Goal: Feedback & Contribution: Contribute content

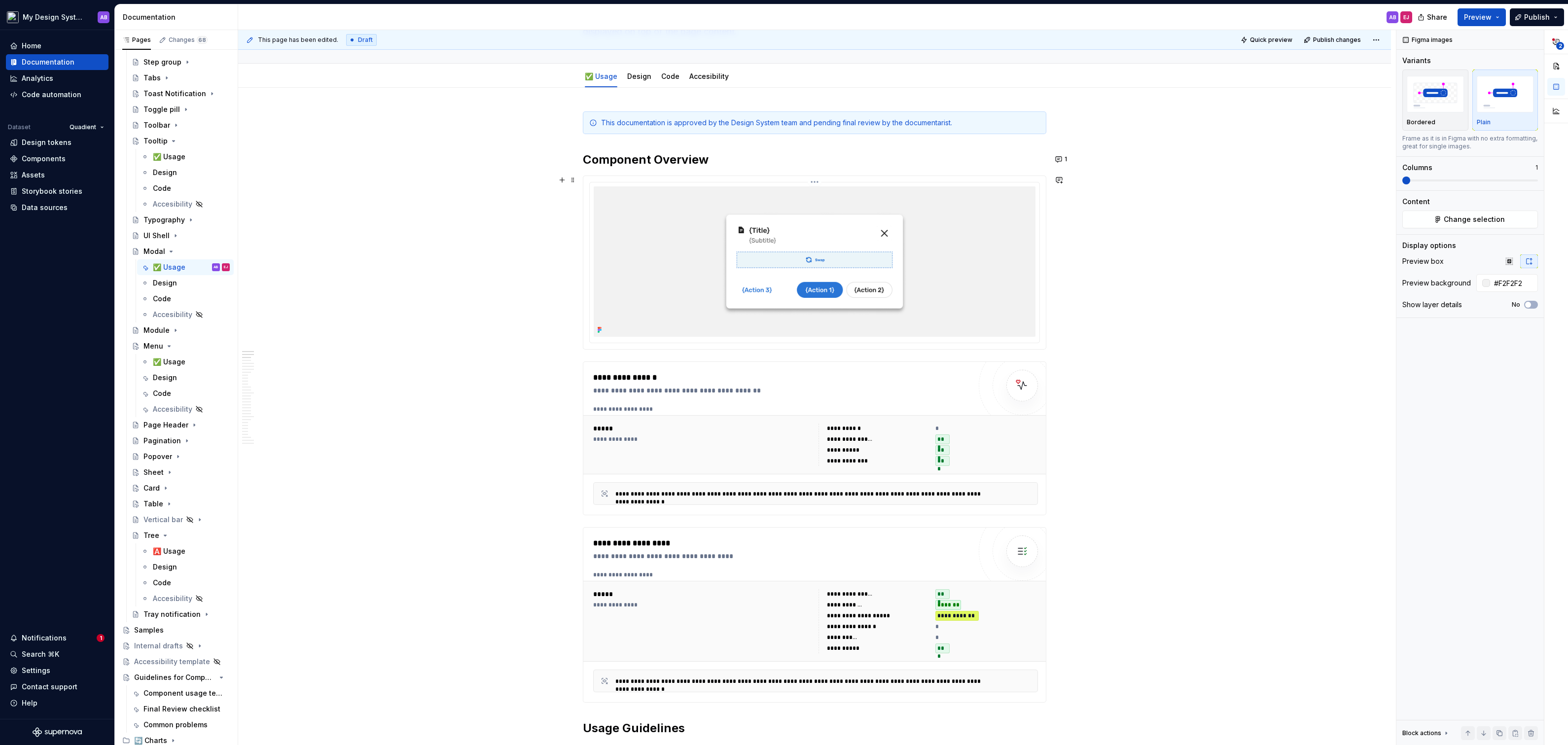
scroll to position [107, 0]
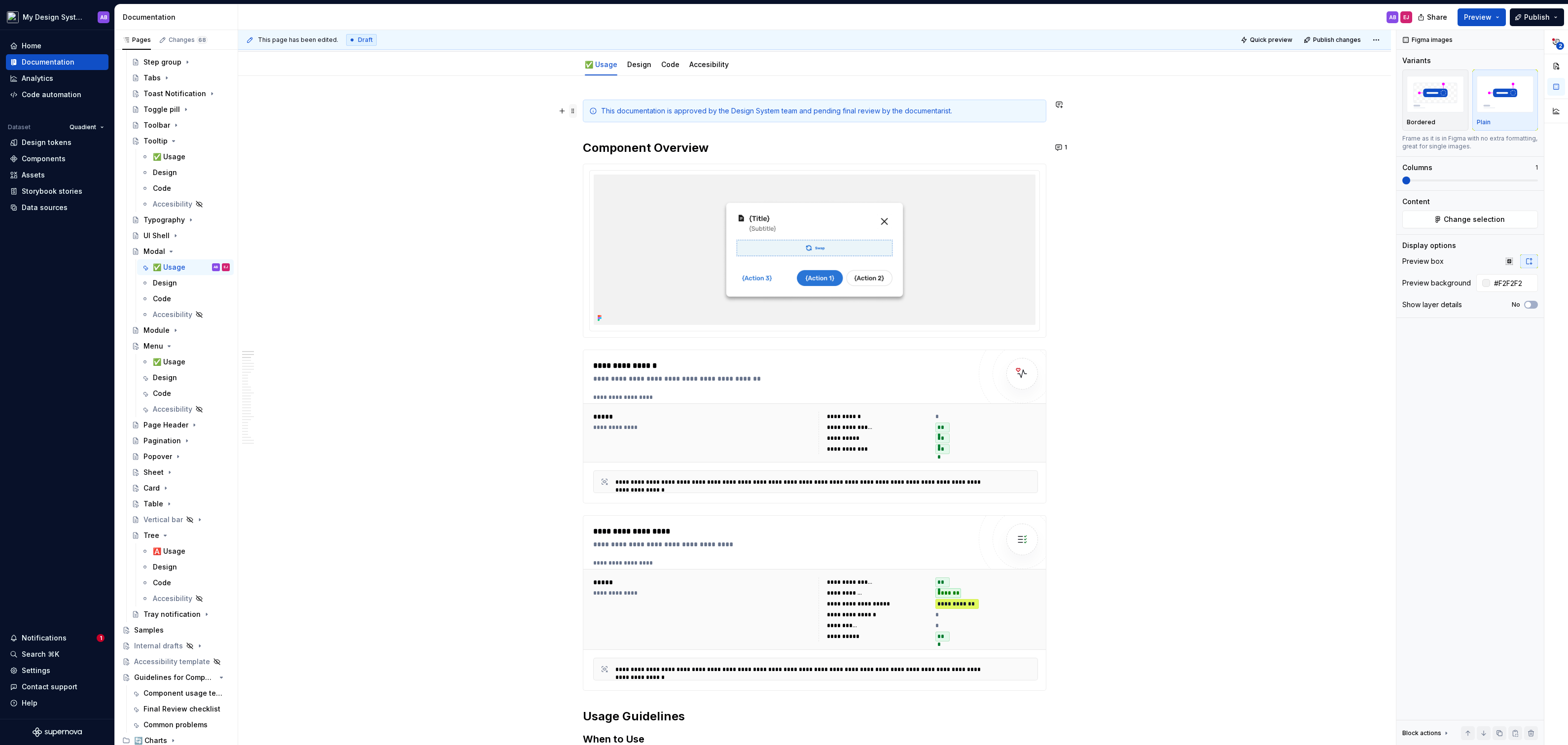
click at [575, 111] on span at bounding box center [573, 111] width 8 height 14
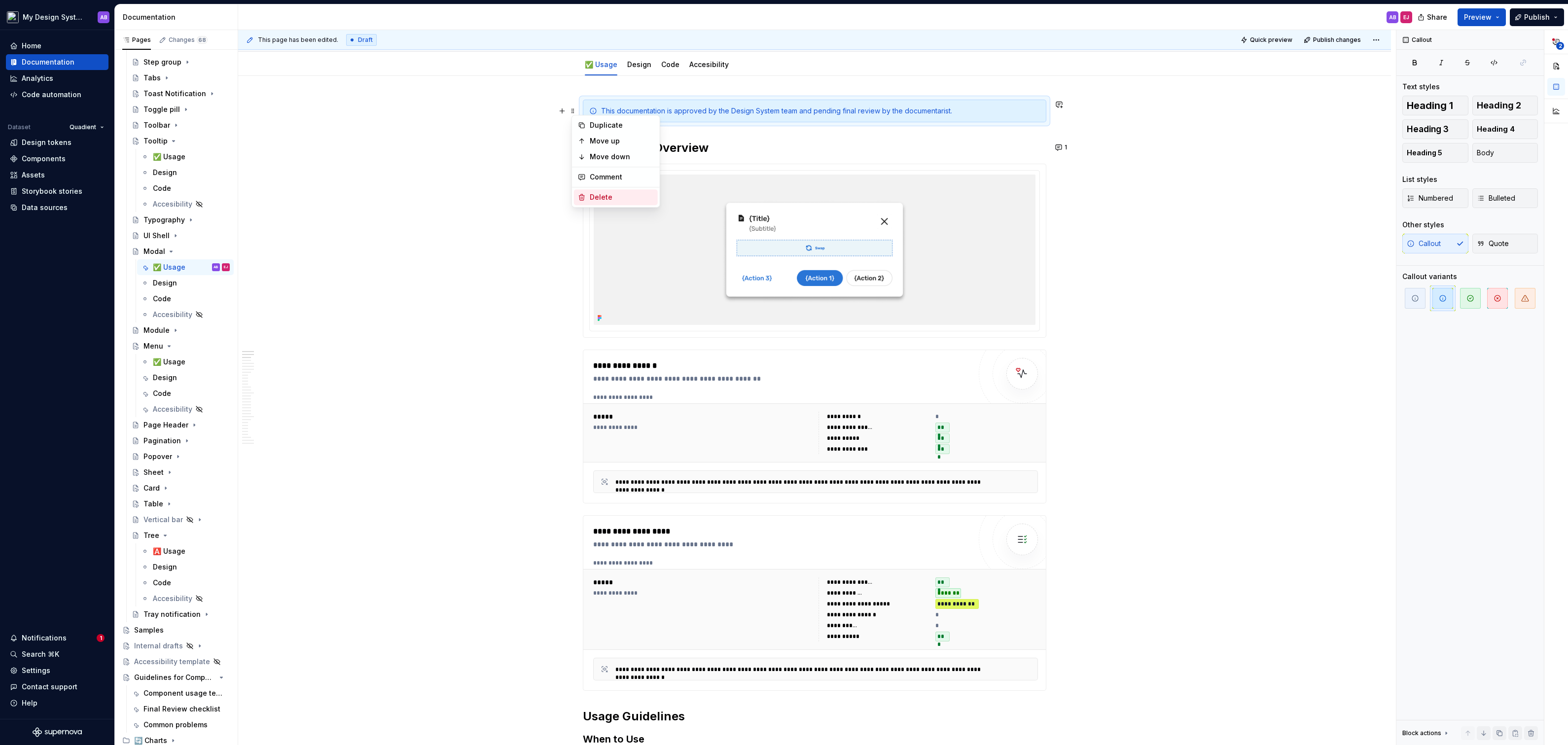
click at [601, 197] on div "Delete" at bounding box center [622, 197] width 64 height 10
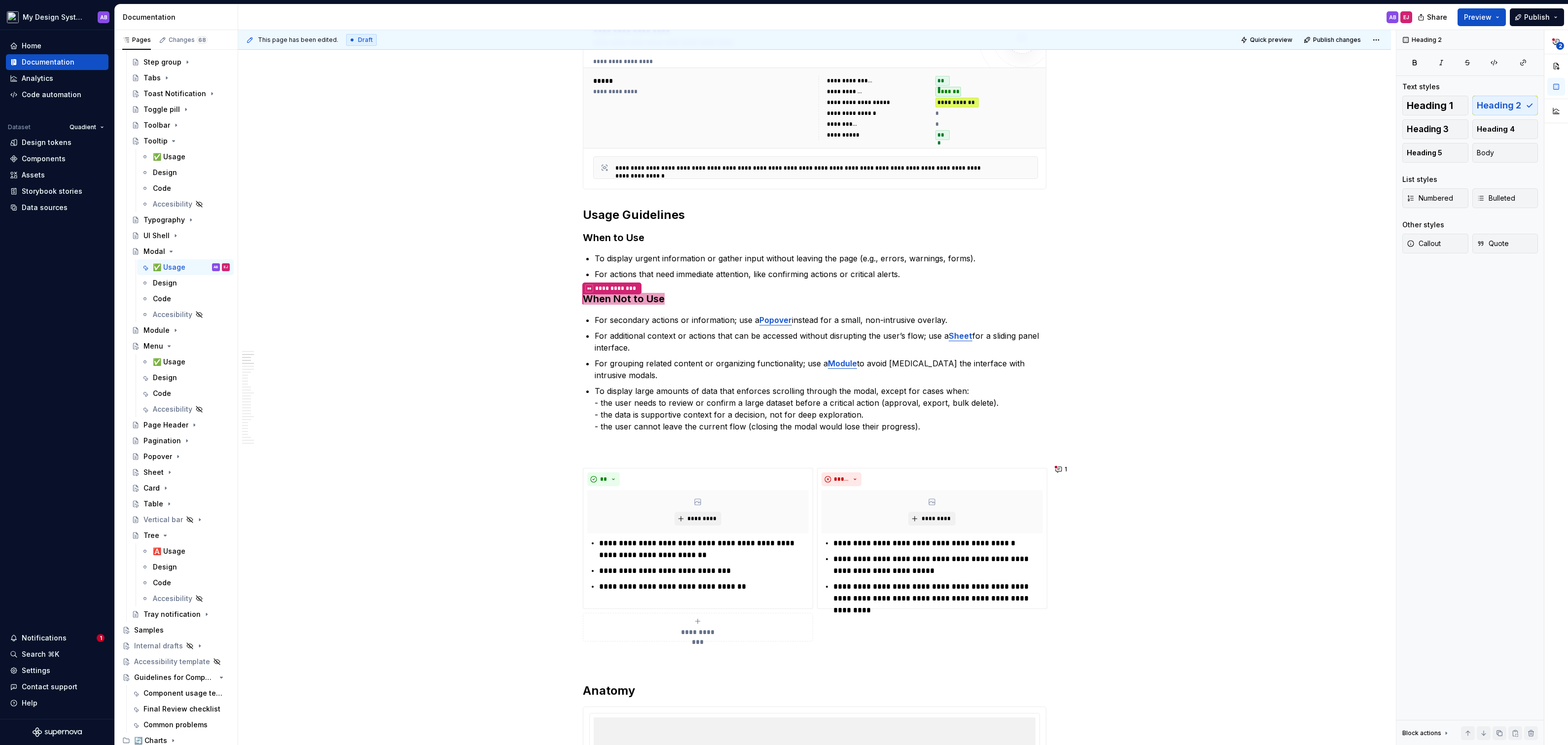
scroll to position [607, 0]
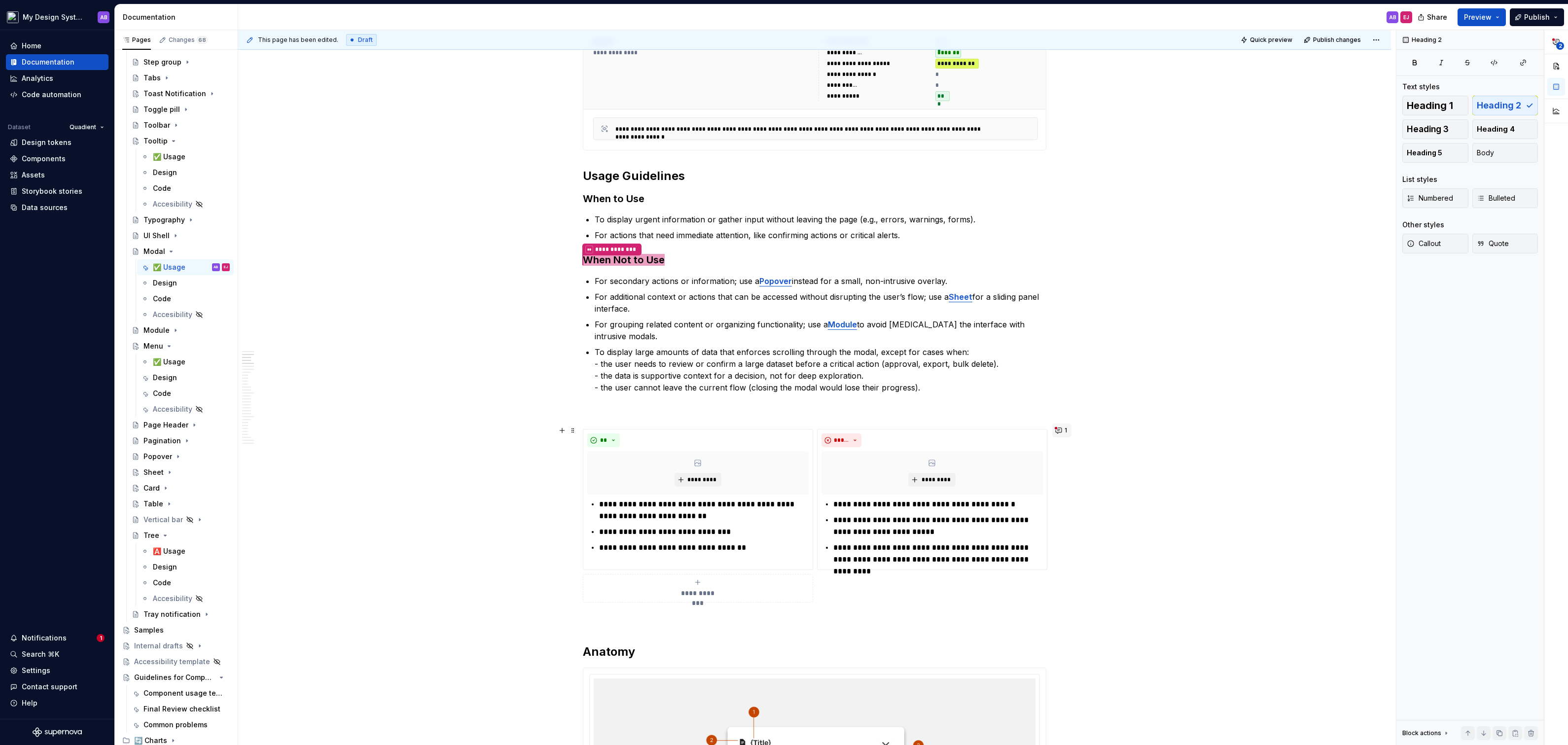
click at [1060, 430] on button "1" at bounding box center [1062, 430] width 19 height 14
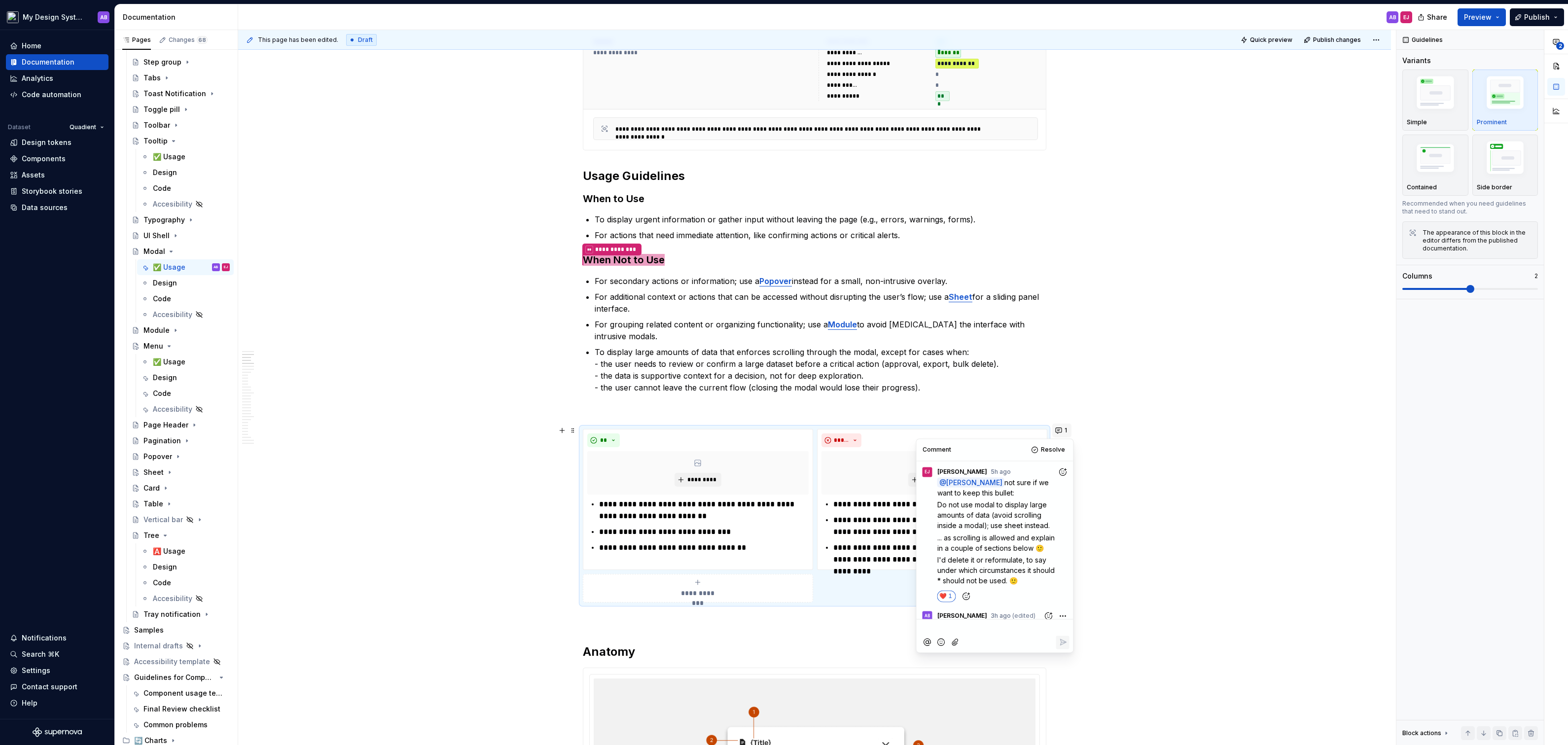
scroll to position [189, 0]
click at [999, 628] on p "**********" at bounding box center [995, 628] width 145 height 11
click at [964, 596] on span "[PERSON_NAME]" at bounding box center [956, 600] width 56 height 10
click at [939, 644] on icon "Add emoji" at bounding box center [941, 643] width 7 height 7
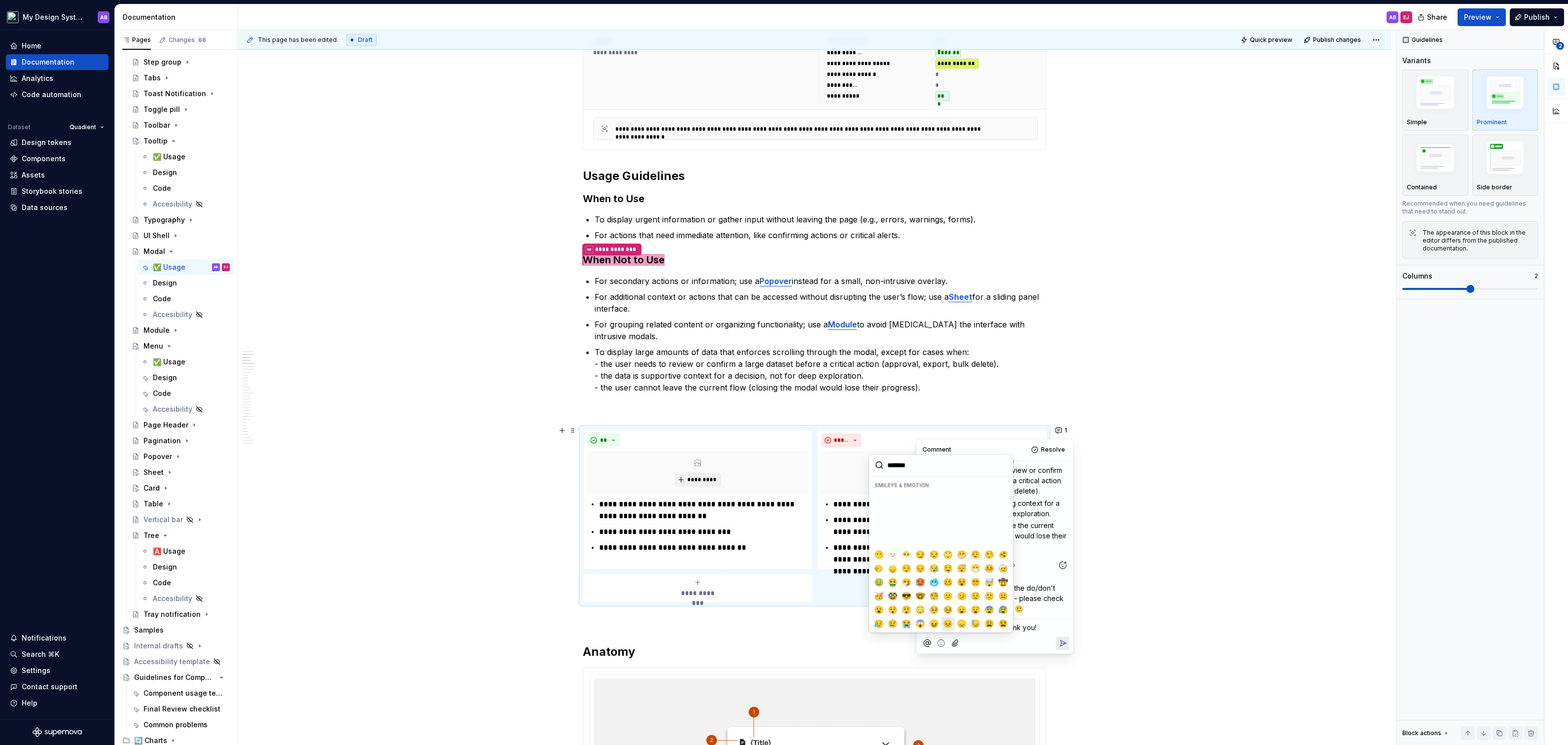
scroll to position [91, 0]
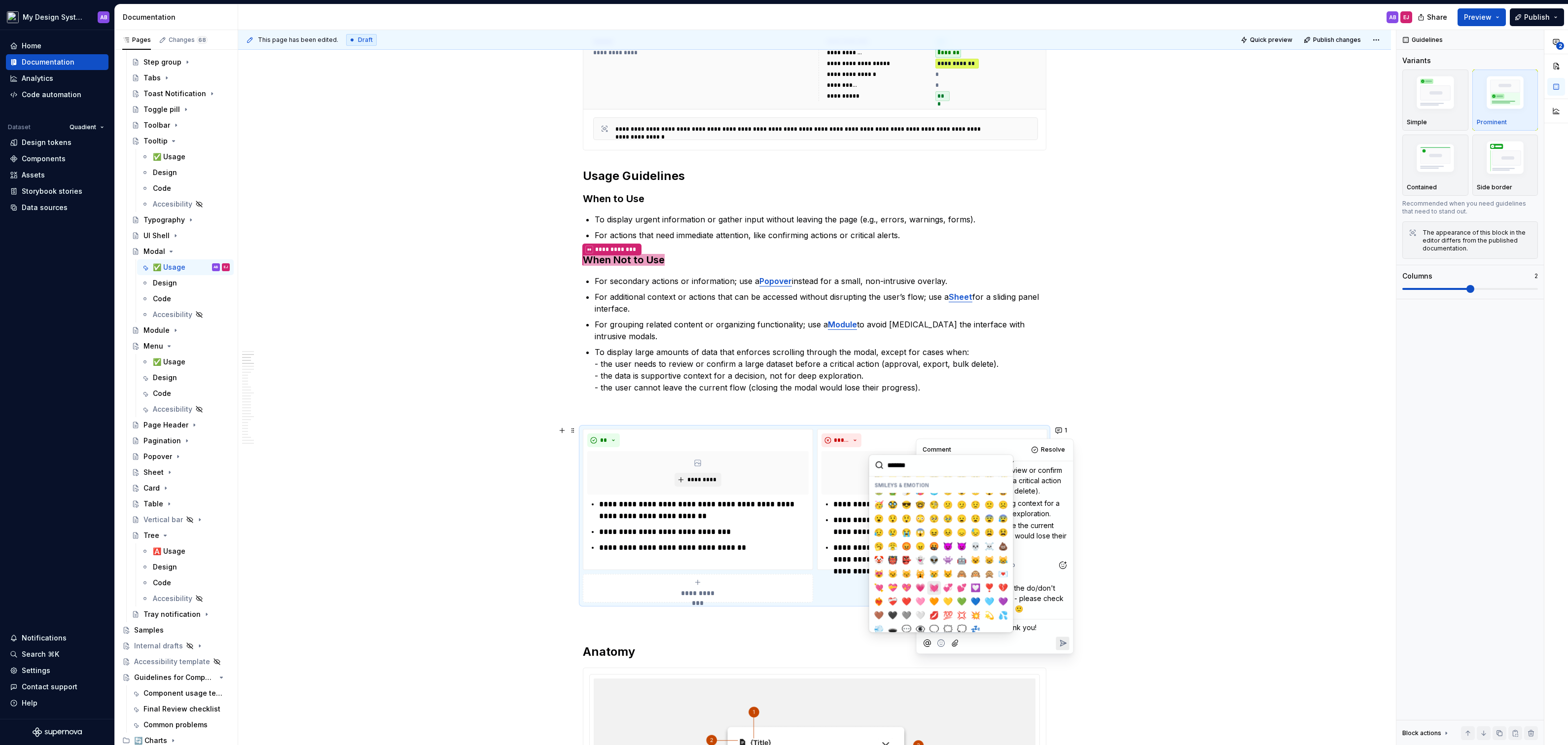
click at [935, 587] on span "💓" at bounding box center [934, 587] width 8 height 10
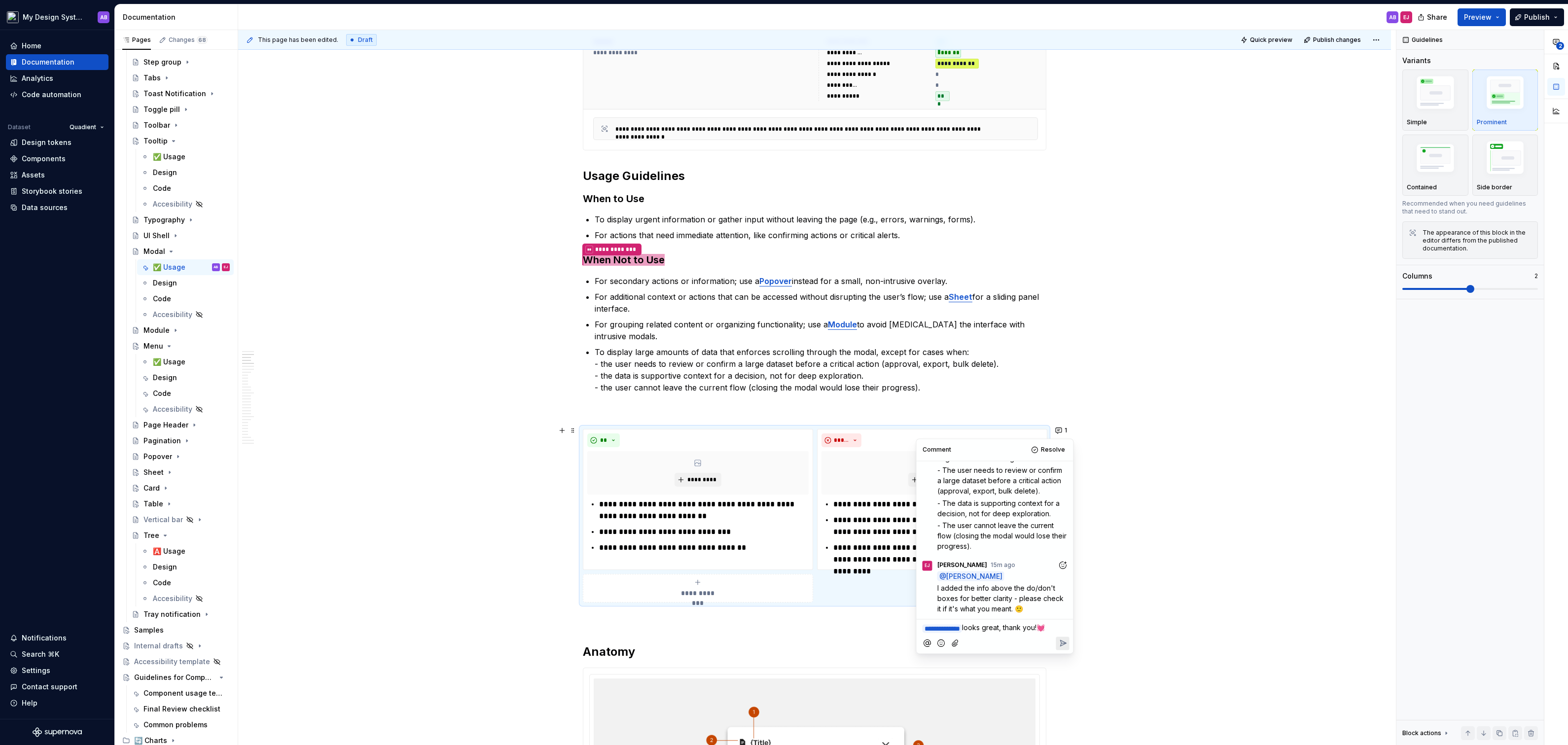
click at [1062, 644] on icon "Reply" at bounding box center [1062, 643] width 10 height 10
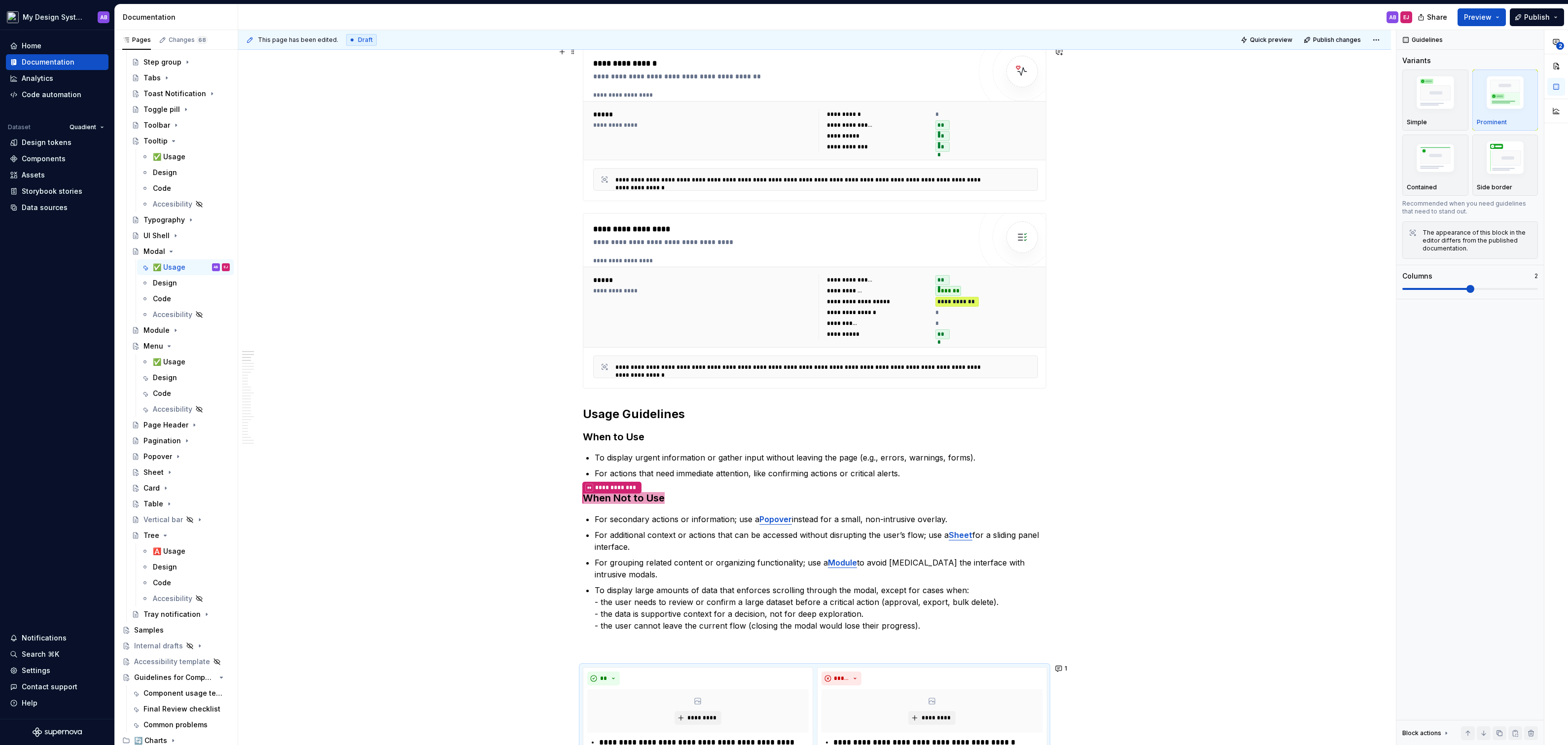
scroll to position [0, 0]
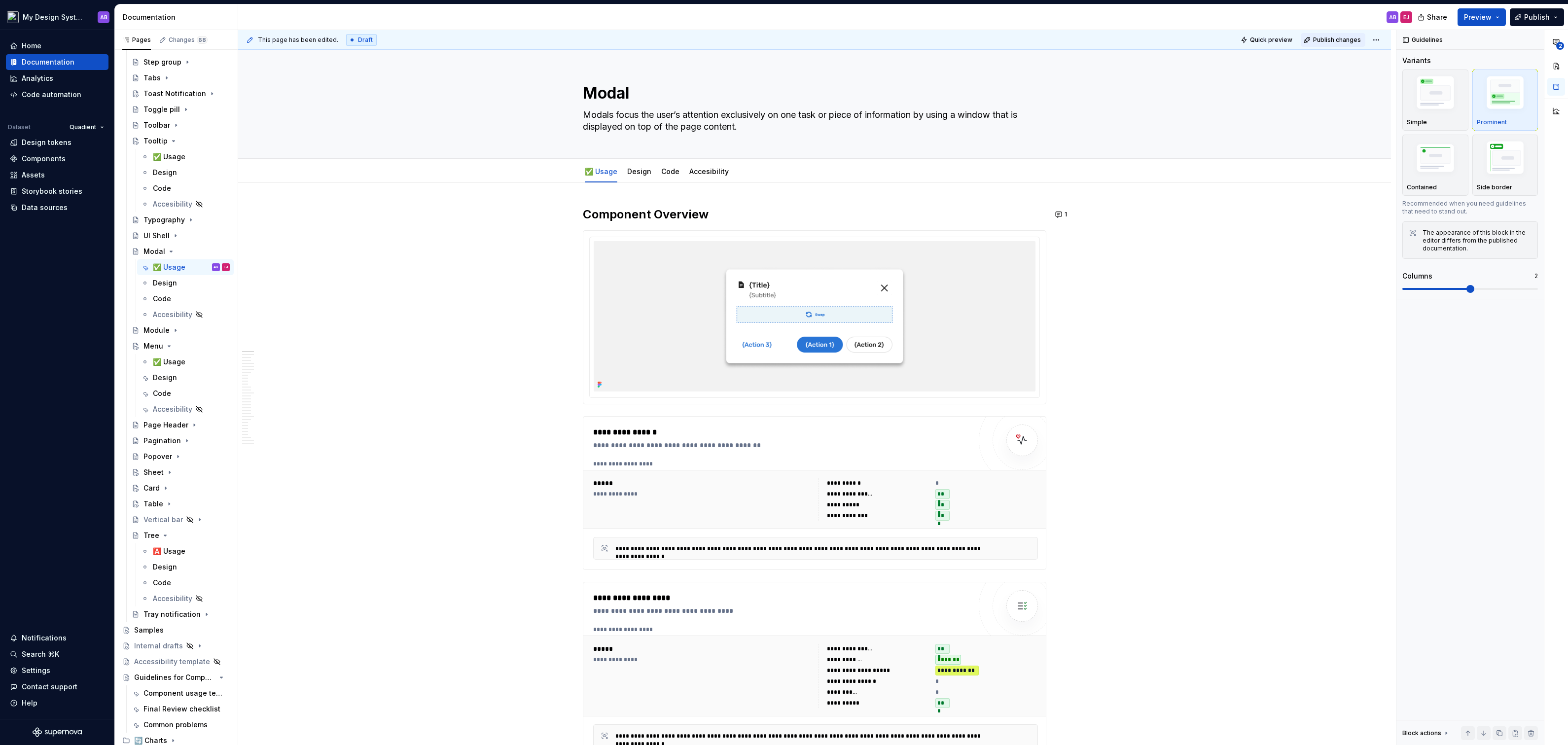
click at [1337, 38] on span "Publish changes" at bounding box center [1337, 39] width 48 height 8
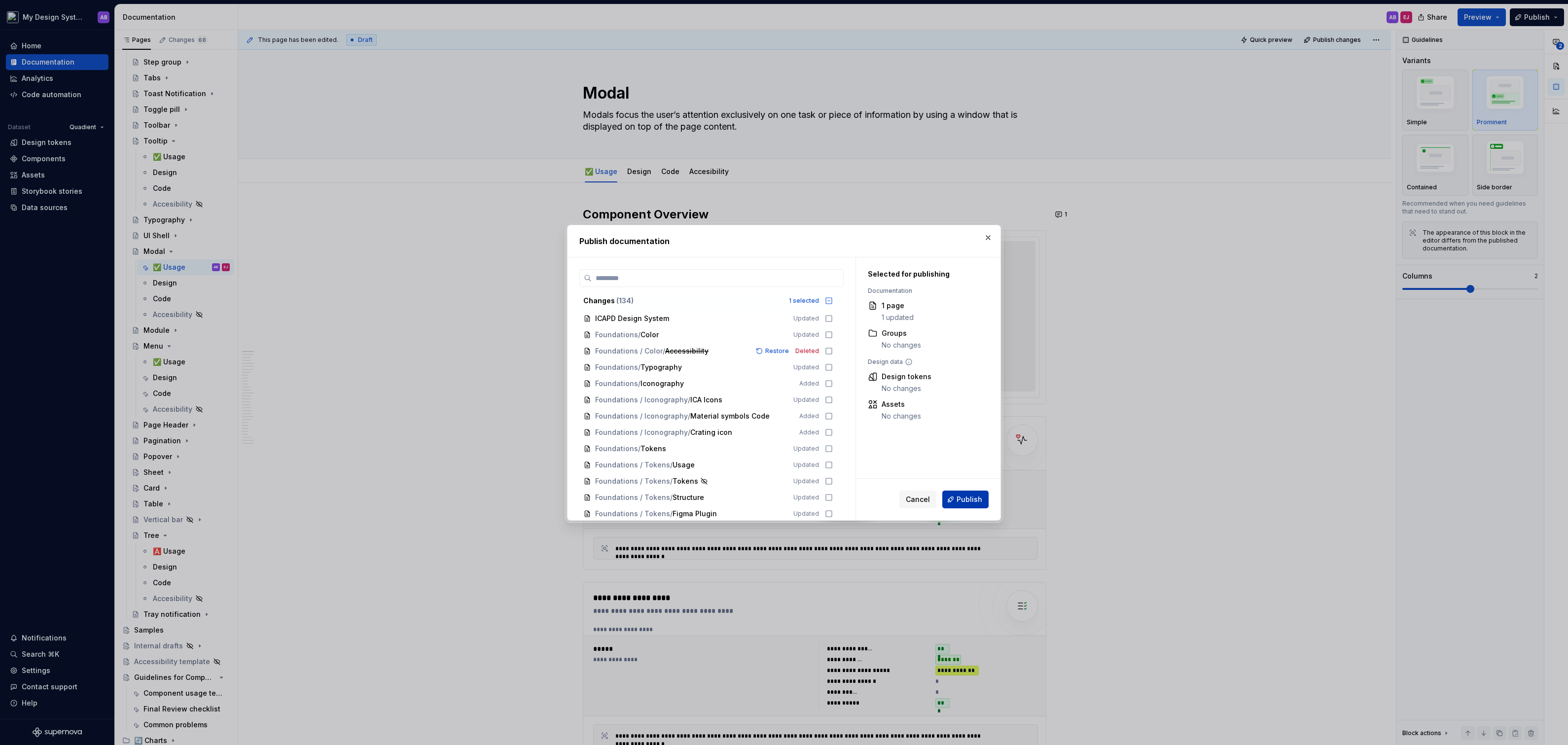
click at [971, 497] on span "Publish" at bounding box center [970, 499] width 26 height 10
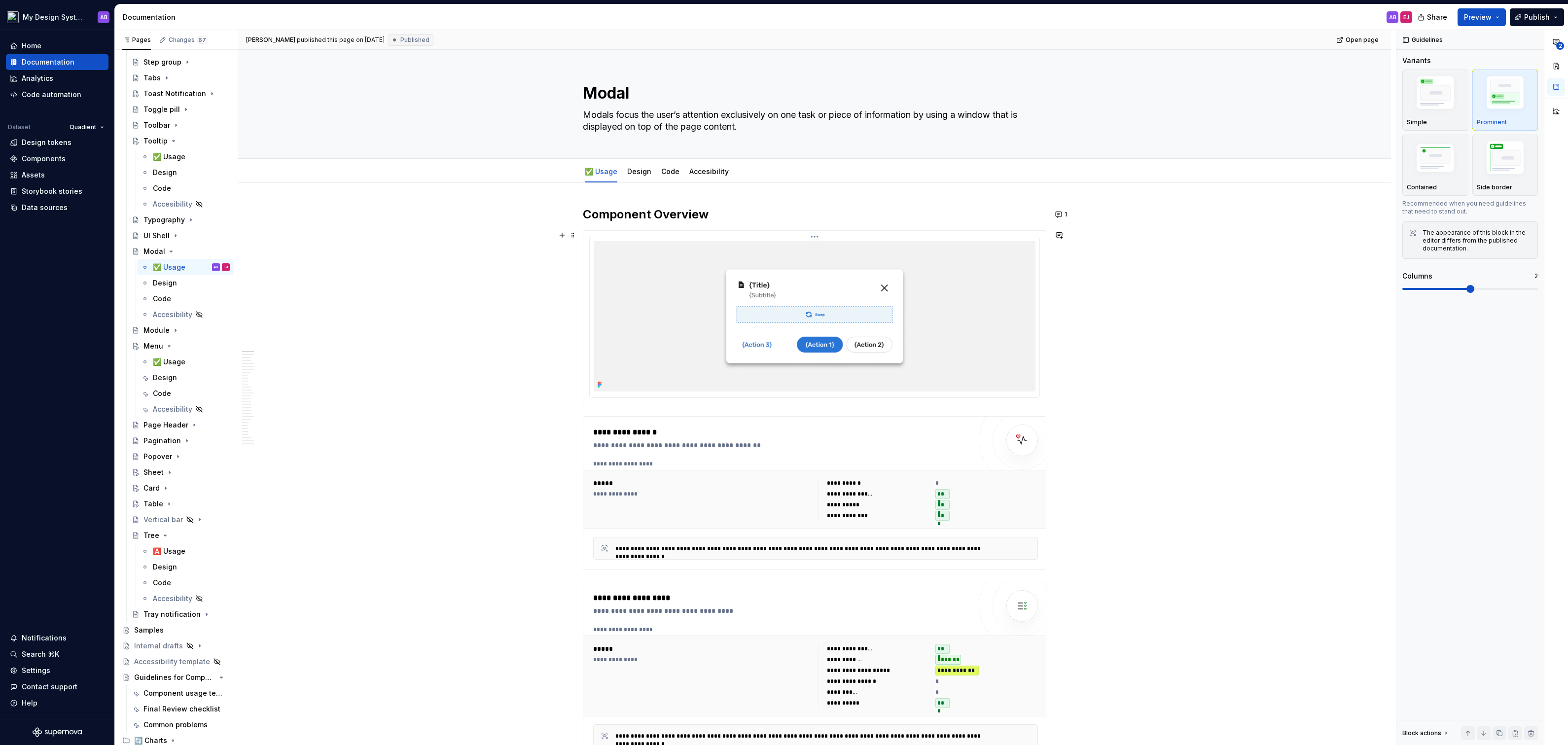
type textarea "*"
